Goal: Task Accomplishment & Management: Manage account settings

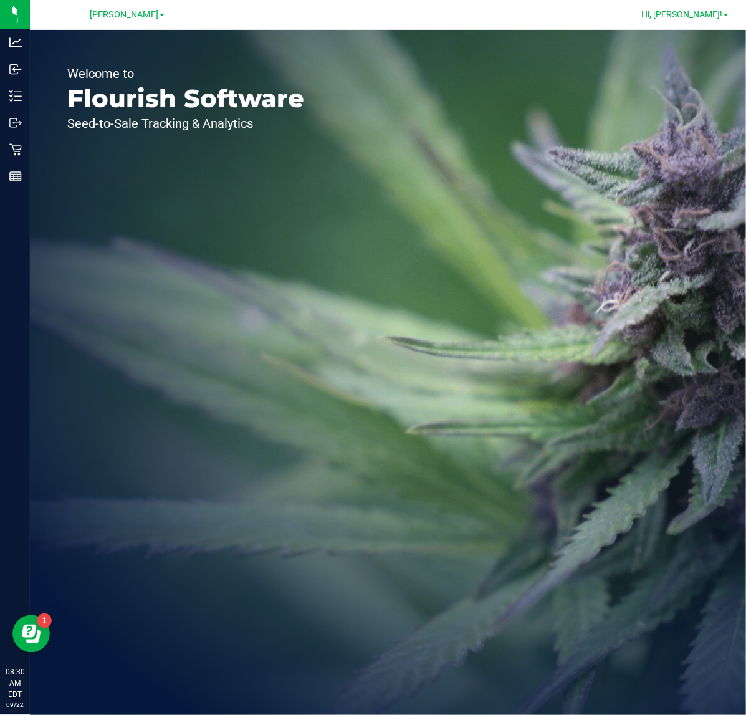
click at [696, 19] on span "Hi, [PERSON_NAME]!" at bounding box center [682, 14] width 81 height 10
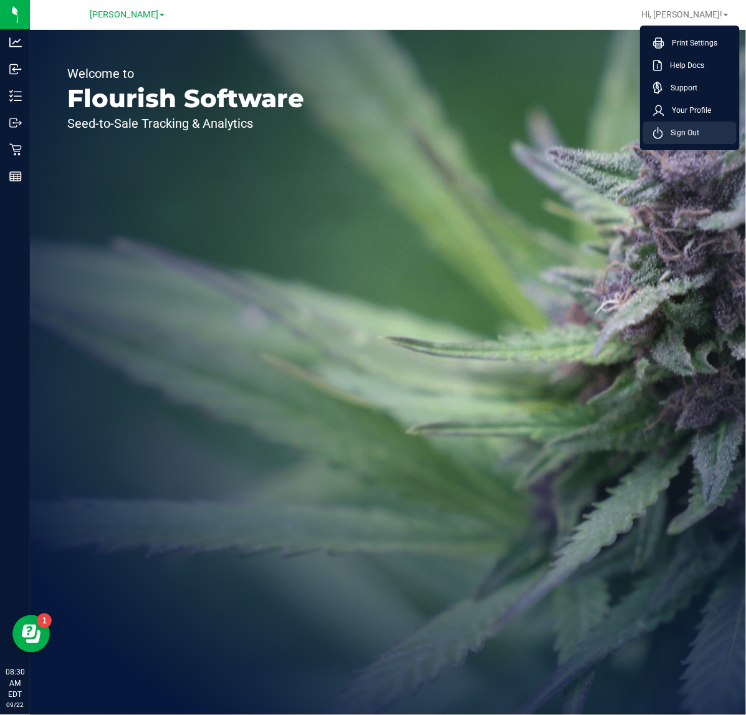
click at [686, 132] on span "Sign Out" at bounding box center [681, 133] width 36 height 12
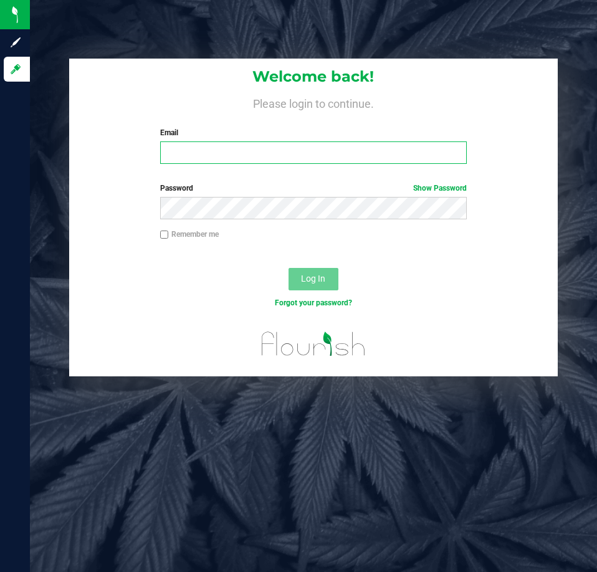
click at [289, 156] on input "Email" at bounding box center [313, 153] width 307 height 22
type input "[EMAIL_ADDRESS][DOMAIN_NAME]"
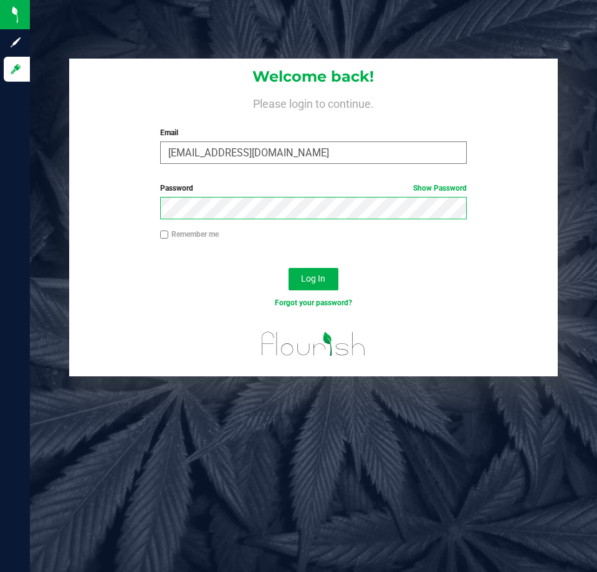
click at [289, 268] on button "Log In" at bounding box center [314, 279] width 50 height 22
